Goal: Navigation & Orientation: Find specific page/section

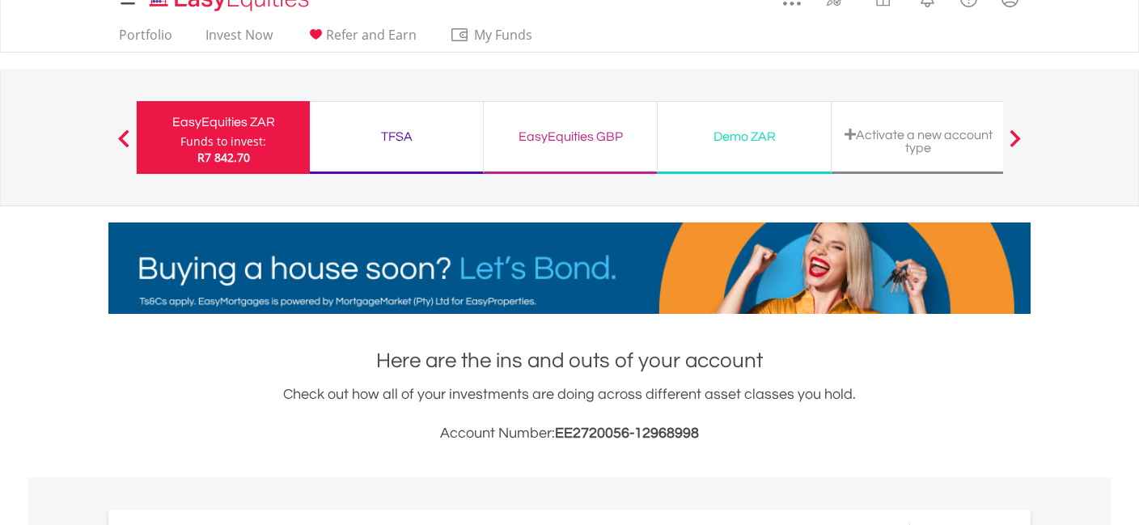
scroll to position [31, 0]
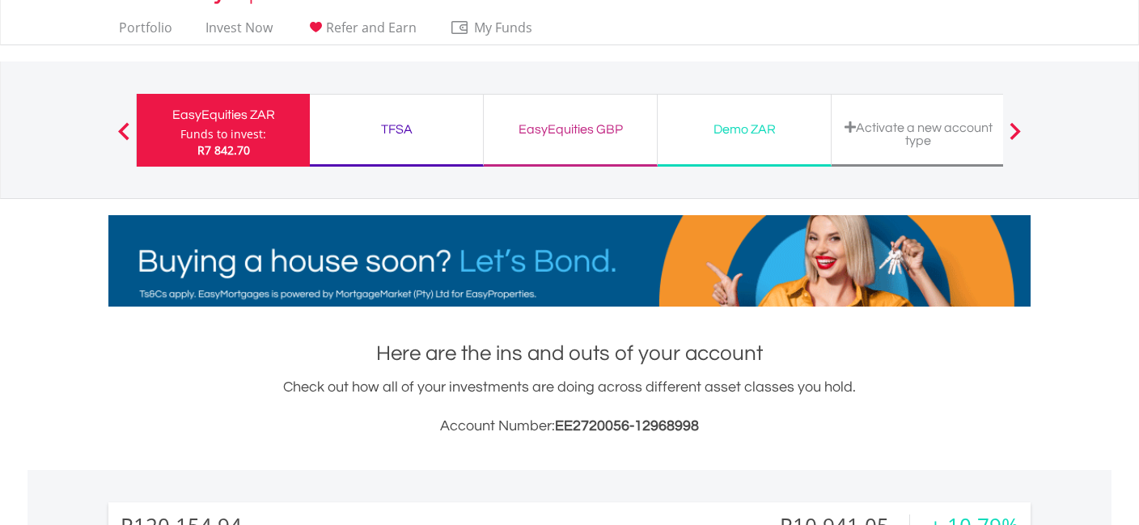
click at [592, 123] on div "EasyEquities GBP" at bounding box center [570, 129] width 154 height 23
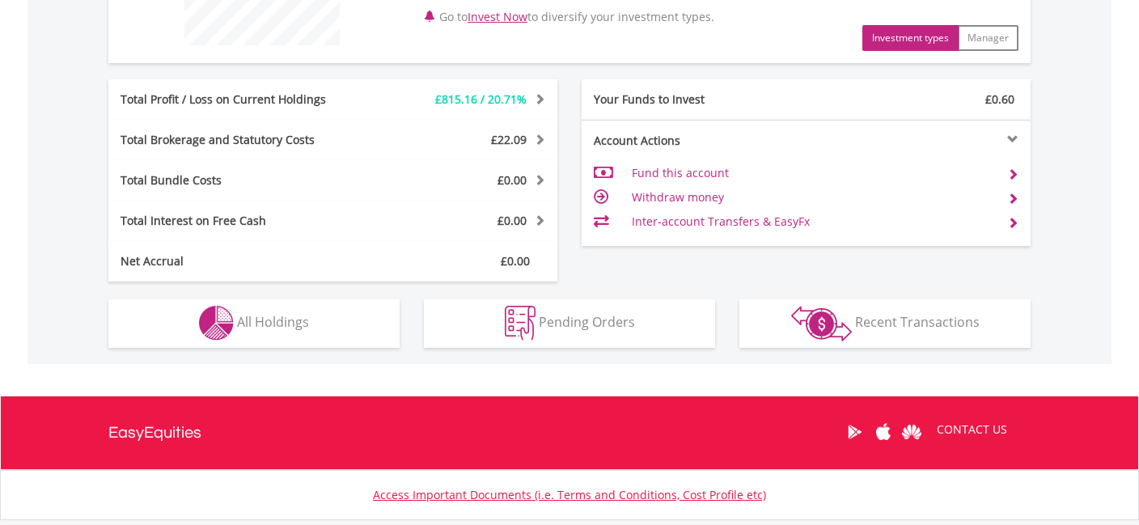
scroll to position [744, 0]
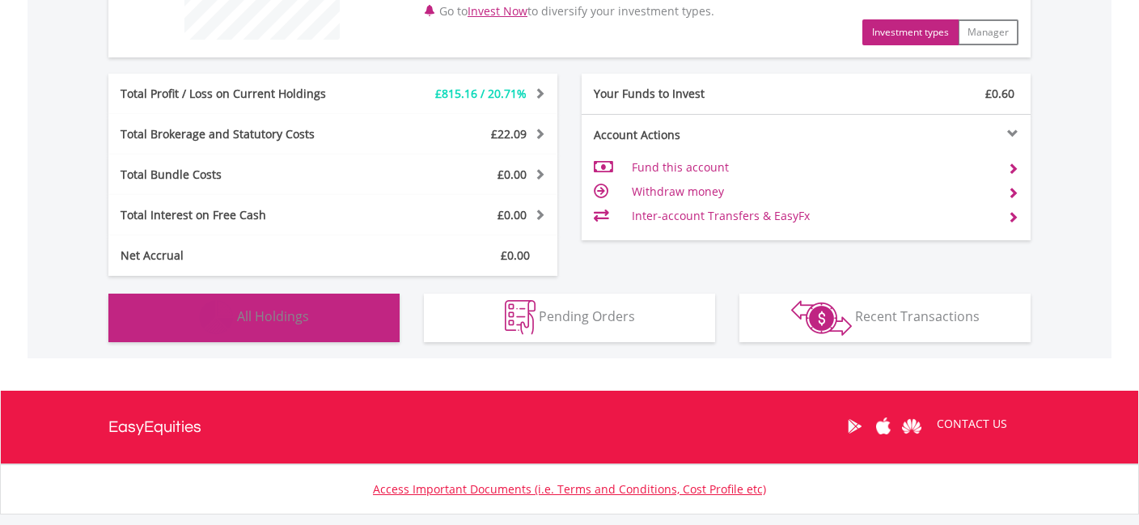
click at [283, 314] on span "All Holdings" at bounding box center [273, 316] width 72 height 18
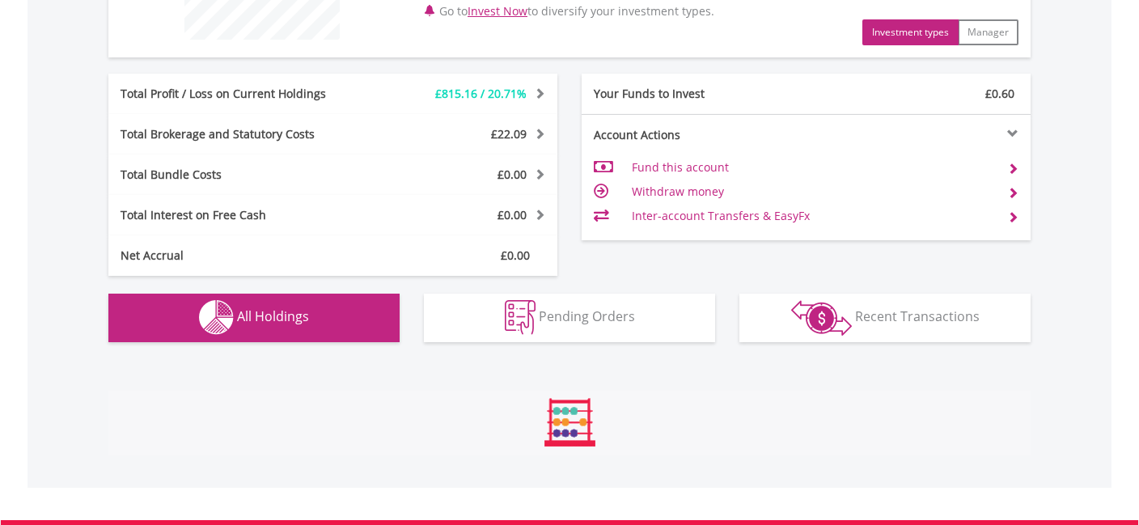
scroll to position [1072, 0]
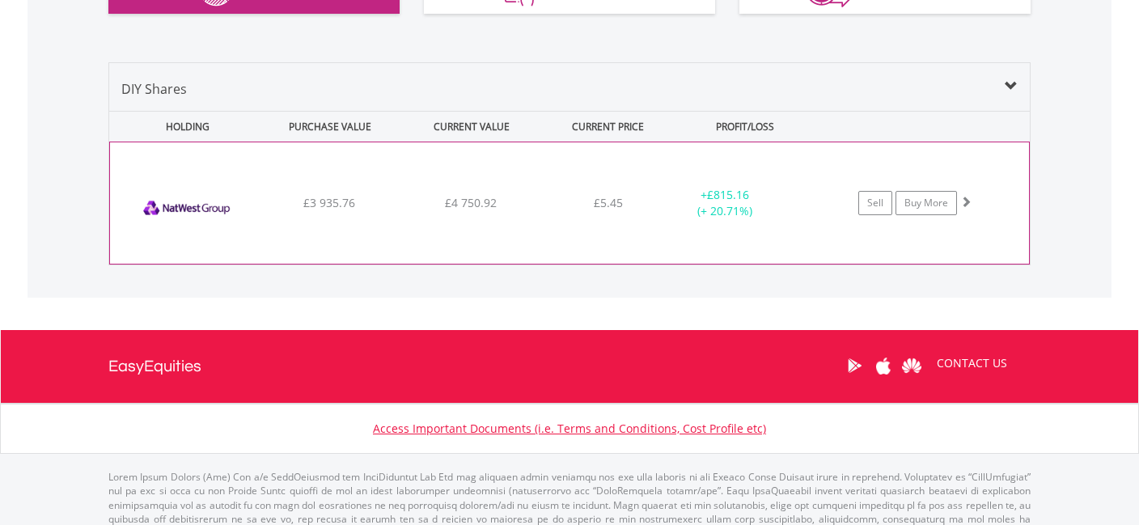
click at [445, 221] on div "﻿ NatWest Group PLC £3 935.76 £4 750.92 £5.45 + £815.16 (+ 20.71%) Sell Buy More" at bounding box center [569, 202] width 919 height 121
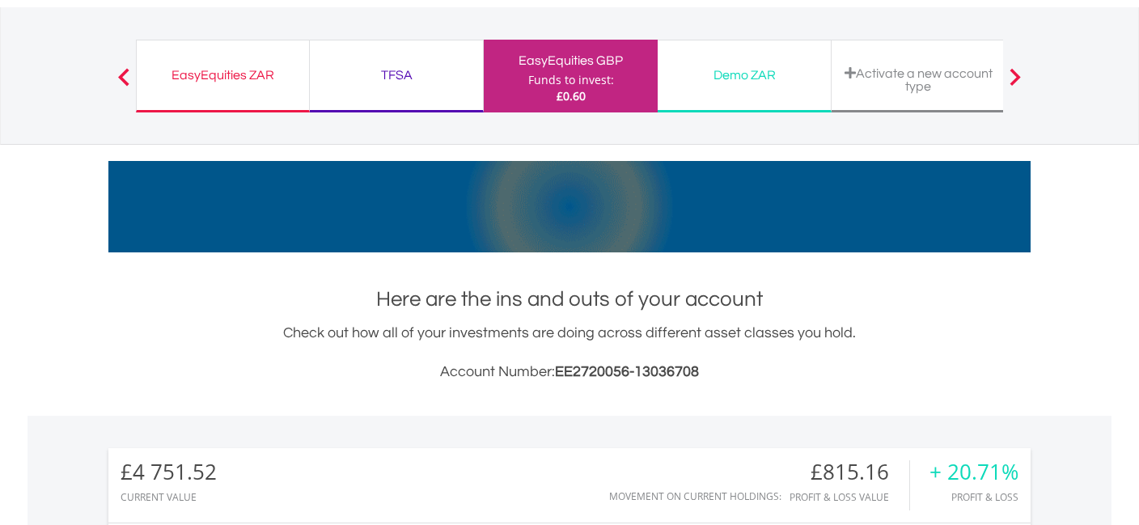
scroll to position [59, 0]
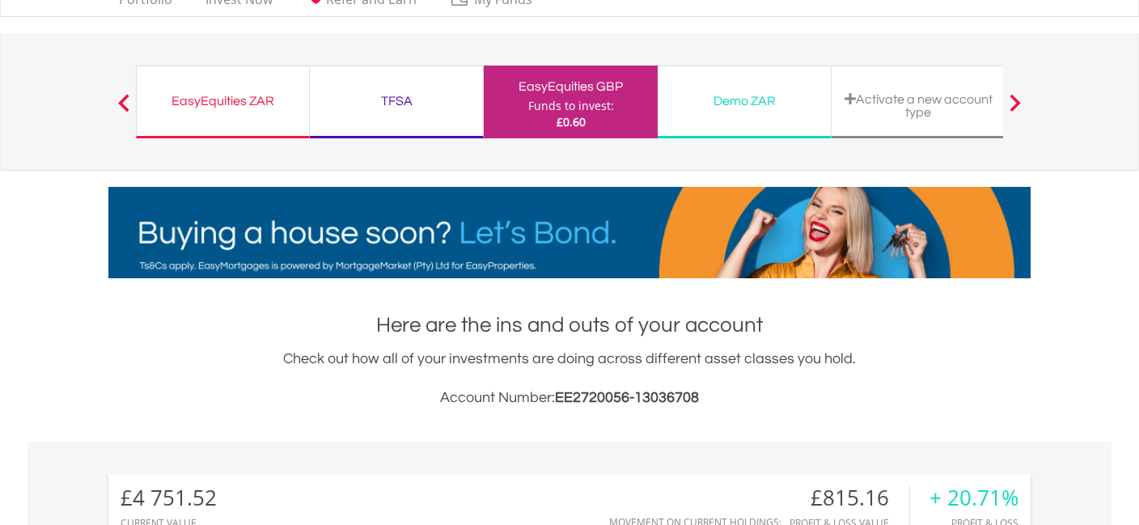
click at [256, 91] on div "EasyEquities ZAR" at bounding box center [222, 101] width 153 height 23
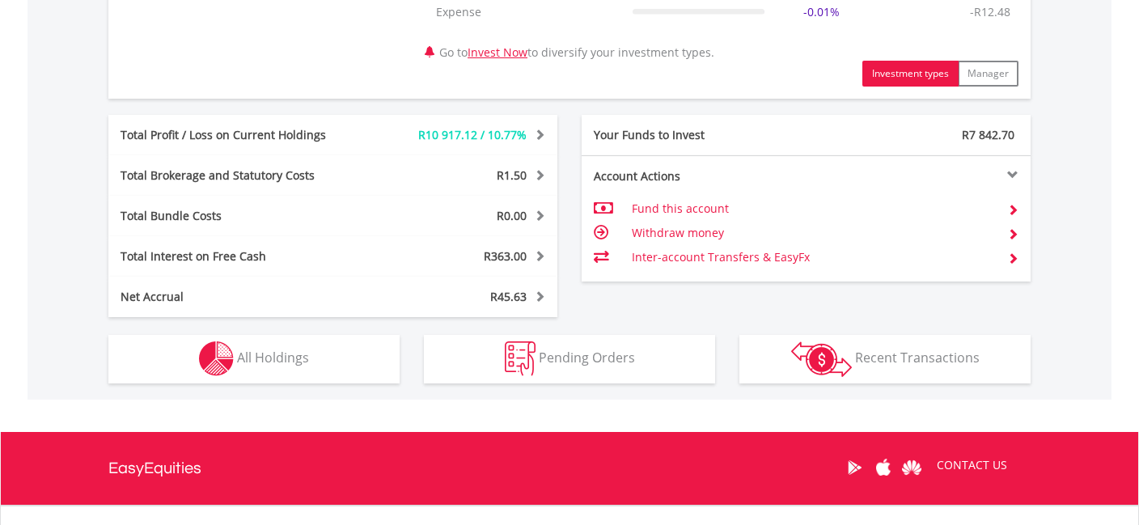
scroll to position [802, 0]
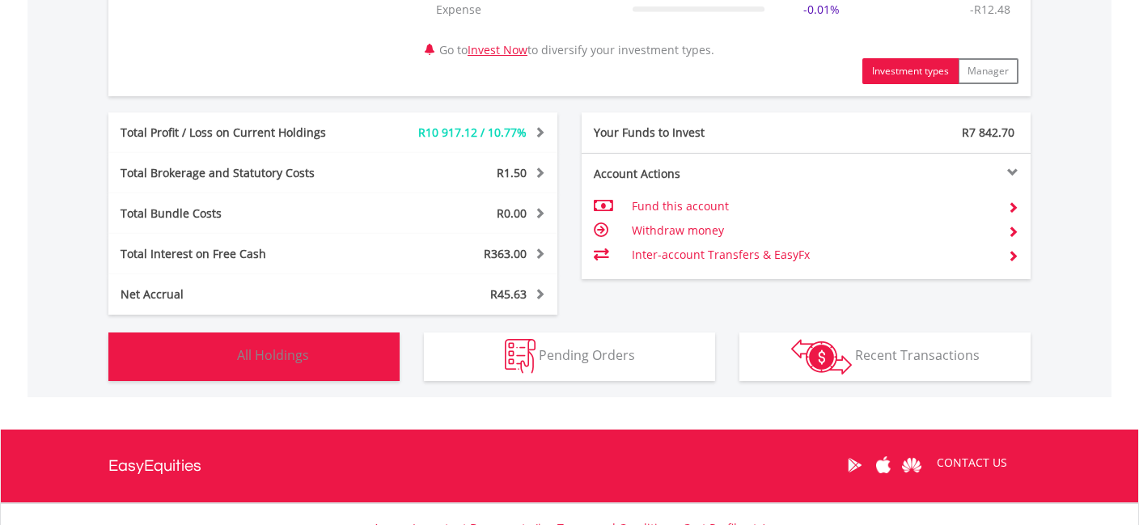
click at [279, 365] on button "Holdings All Holdings" at bounding box center [253, 356] width 291 height 49
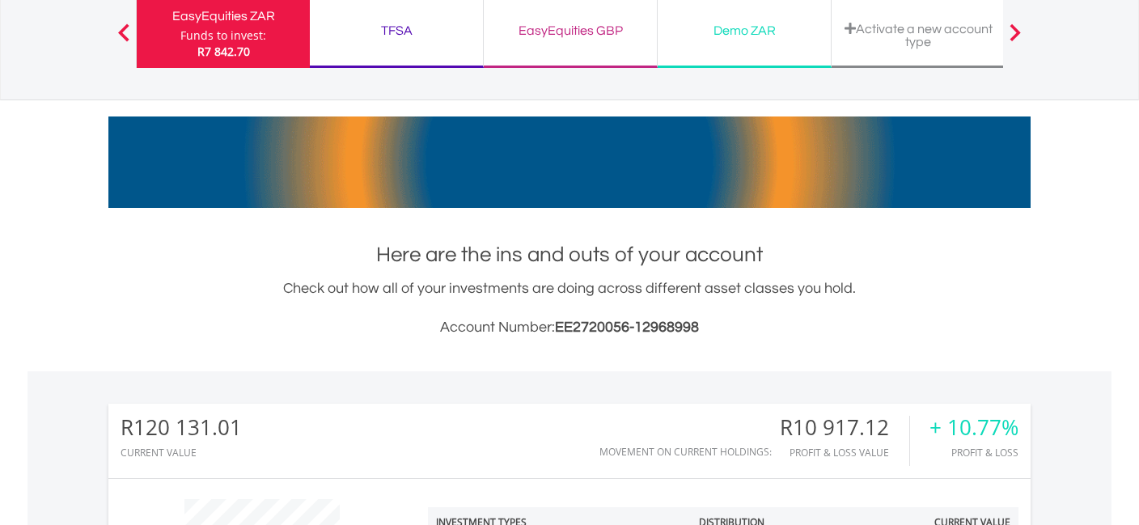
scroll to position [0, 0]
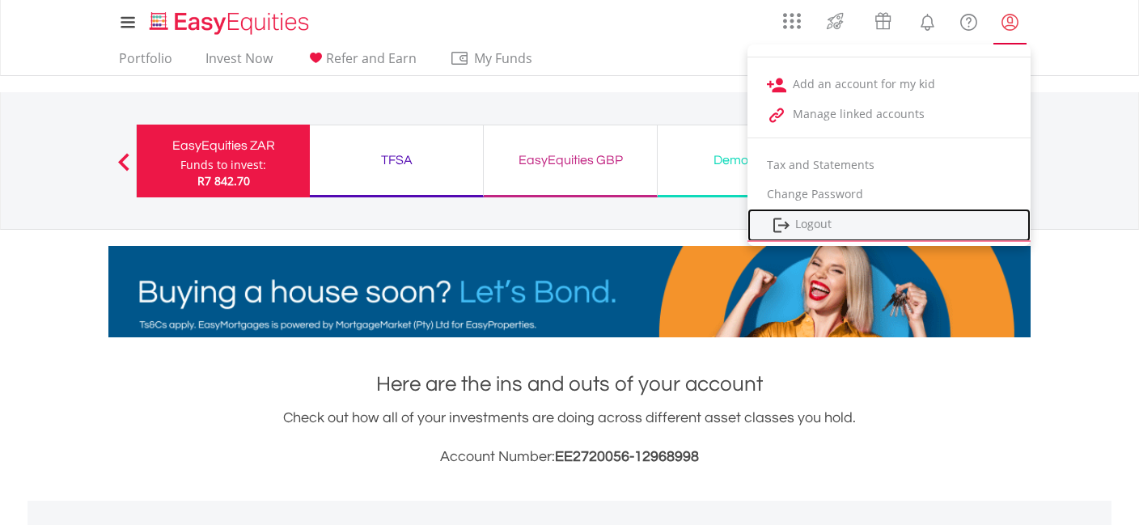
click at [804, 224] on link "Logout" at bounding box center [888, 225] width 283 height 33
